Goal: Information Seeking & Learning: Learn about a topic

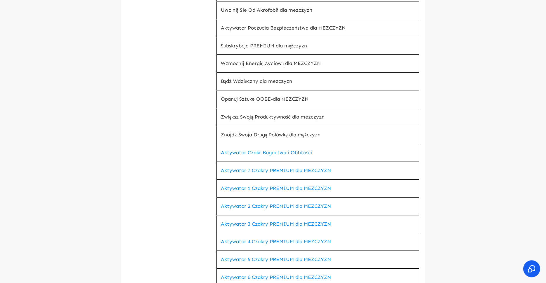
scroll to position [1312, 0]
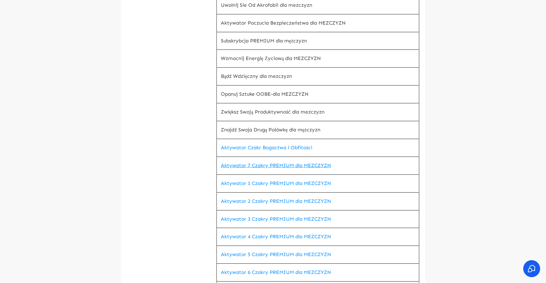
click at [308, 163] on link "Aktywator 7 Czakry PREMIUM dla MEZCZYZN" at bounding box center [276, 165] width 110 height 6
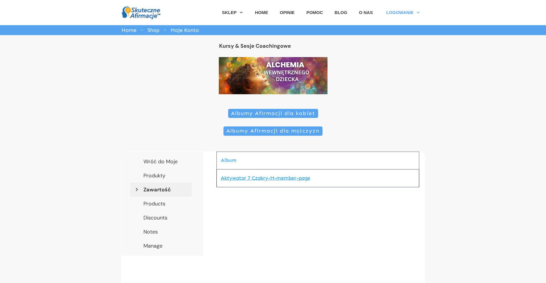
click at [287, 176] on link "Aktywator 7 Czakry-M-member-page" at bounding box center [265, 178] width 89 height 6
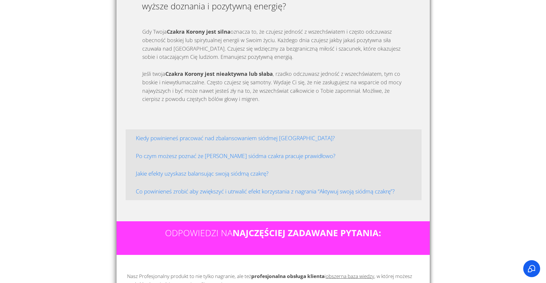
scroll to position [1640, 0]
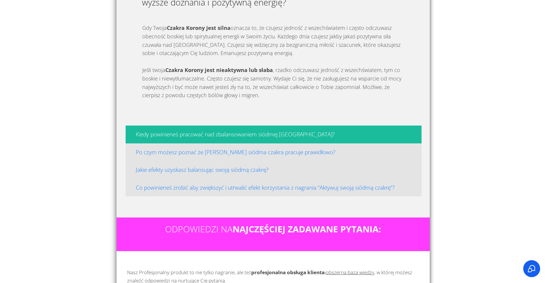
click at [285, 130] on h4 "Kiedy powinieneś pracować nad zbalansowaniem siódmej [GEOGRAPHIC_DATA]?" at bounding box center [274, 134] width 286 height 8
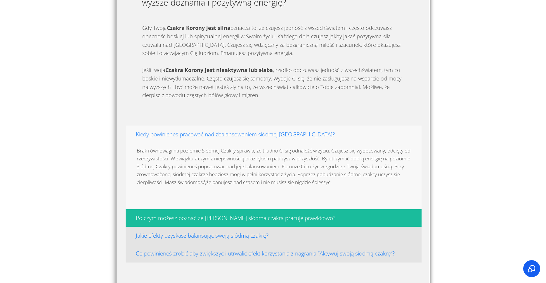
click at [296, 214] on h4 "Po czym możesz poznać że [PERSON_NAME] siódma czakra pracuje prawidłowo?" at bounding box center [274, 218] width 286 height 8
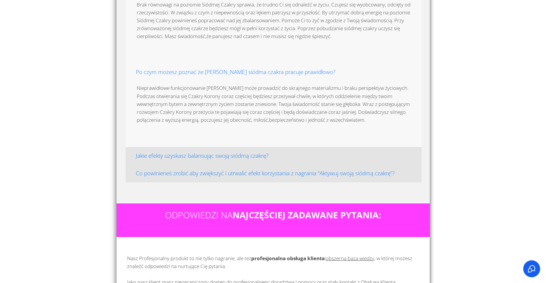
scroll to position [1789, 0]
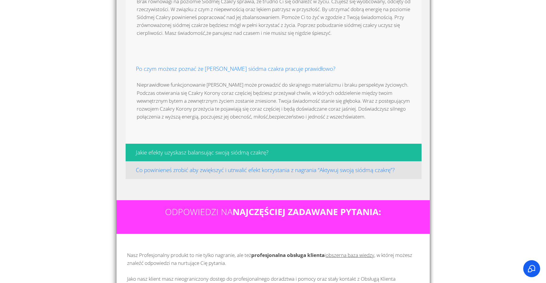
click at [272, 155] on h4 "Jakie efekty uzyskasz balansując swoją siódmą czakrę?" at bounding box center [274, 153] width 286 height 8
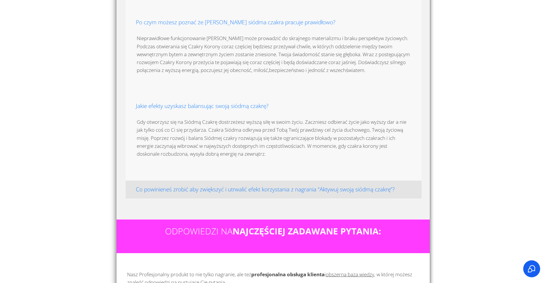
scroll to position [1849, 0]
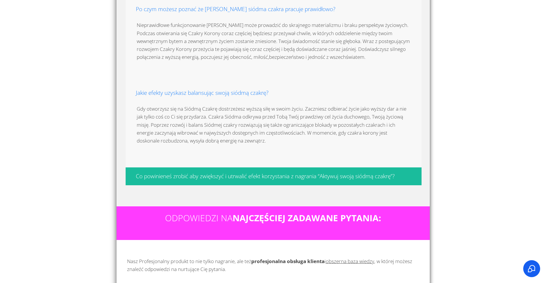
click at [246, 178] on h4 "Co powinieneś zrobić aby zwiększyć i utrwalić efekt korzystania z nagrania “Akt…" at bounding box center [274, 176] width 286 height 8
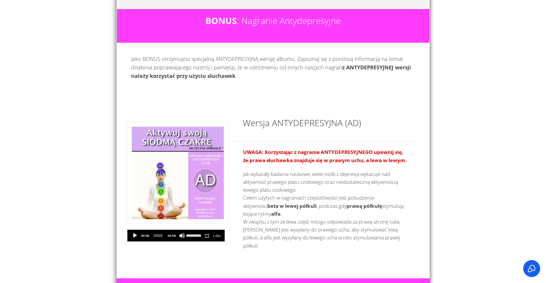
scroll to position [895, 0]
